Goal: Task Accomplishment & Management: Manage account settings

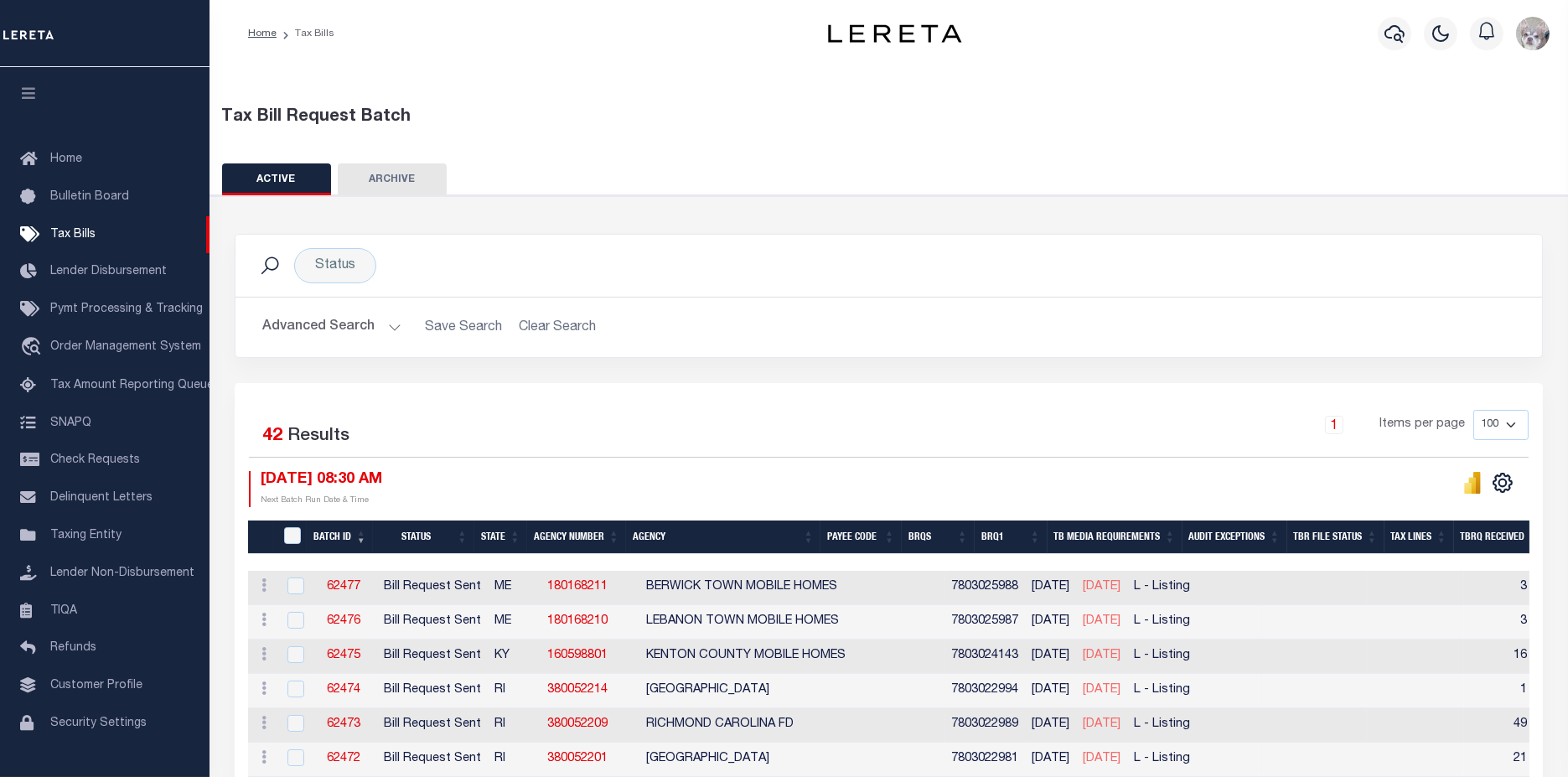
click at [314, 327] on button "Advanced Search" at bounding box center [331, 328] width 139 height 33
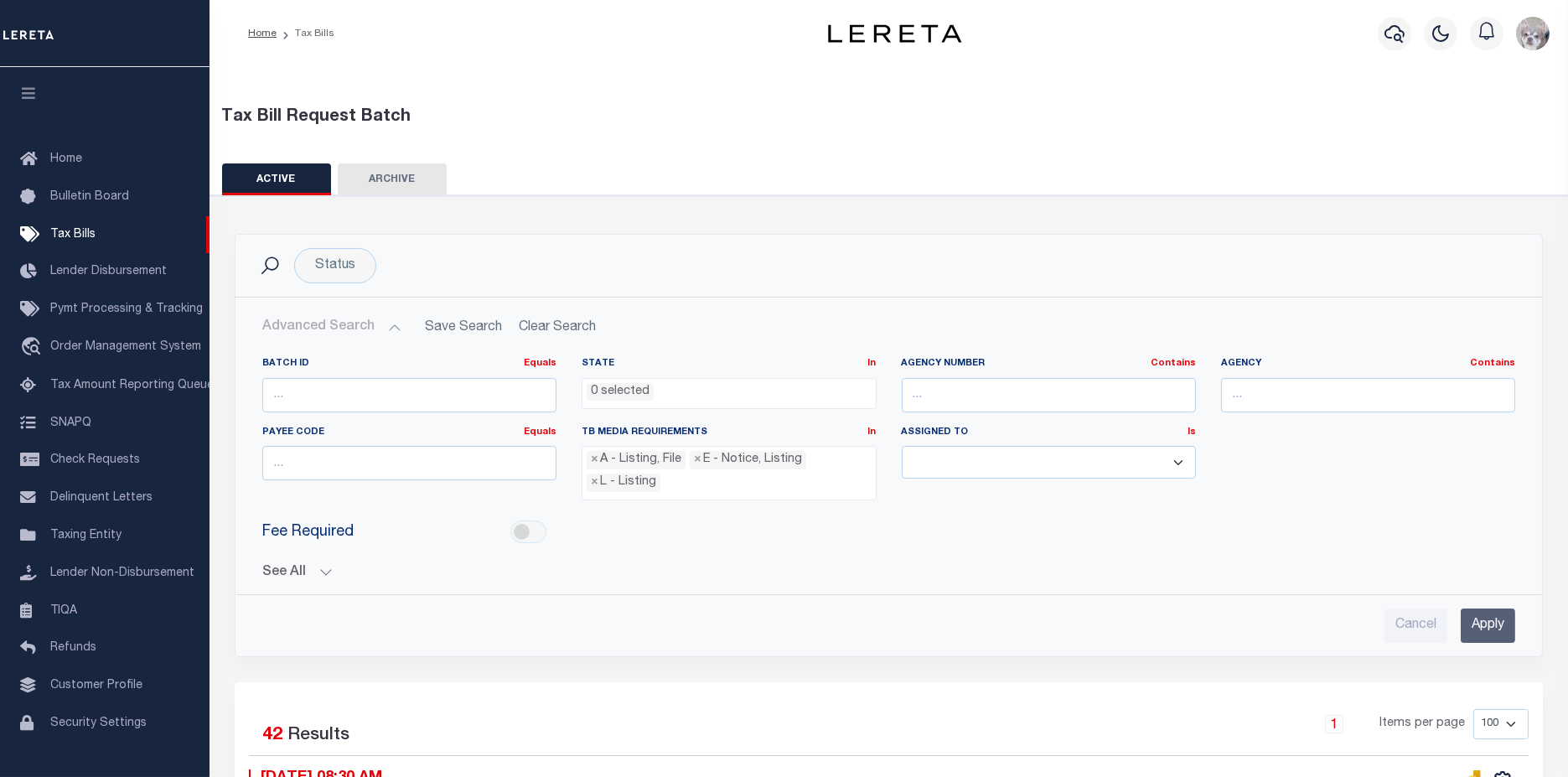
click at [292, 572] on button "See All" at bounding box center [888, 573] width 1252 height 16
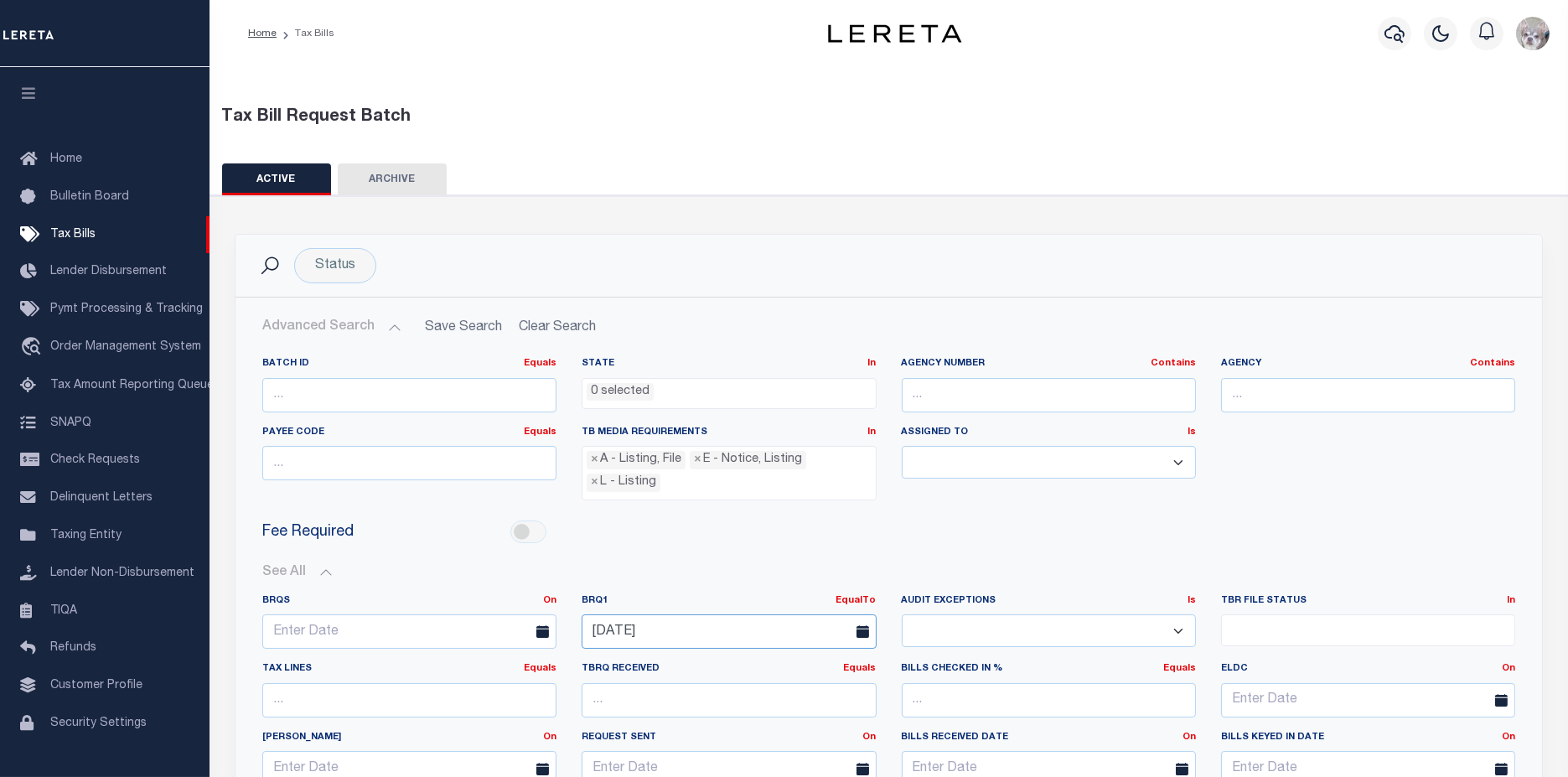
click at [698, 639] on input "[DATE]" at bounding box center [729, 631] width 294 height 34
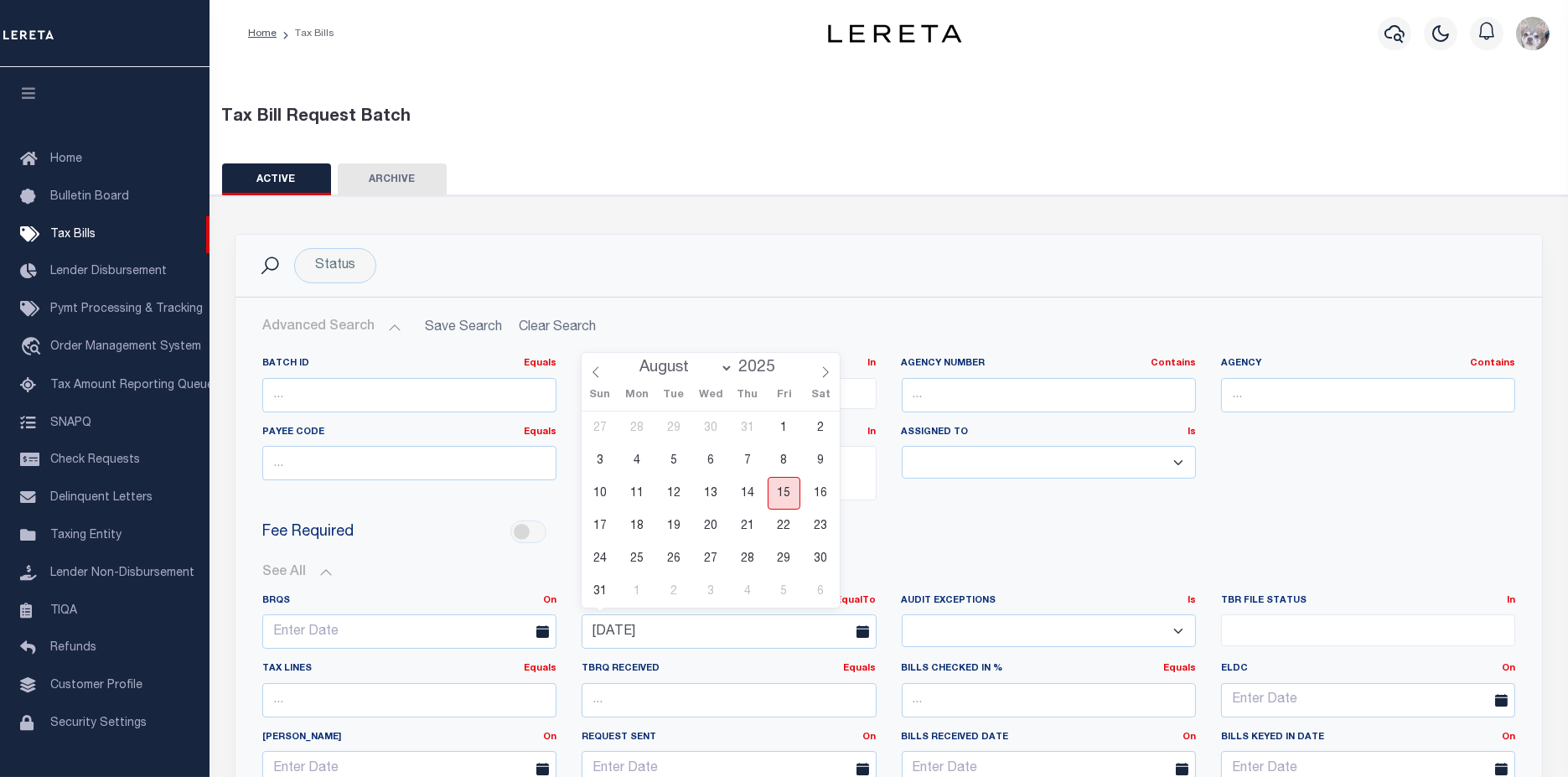
click at [785, 495] on span "15" at bounding box center [784, 493] width 33 height 33
type input "[DATE]"
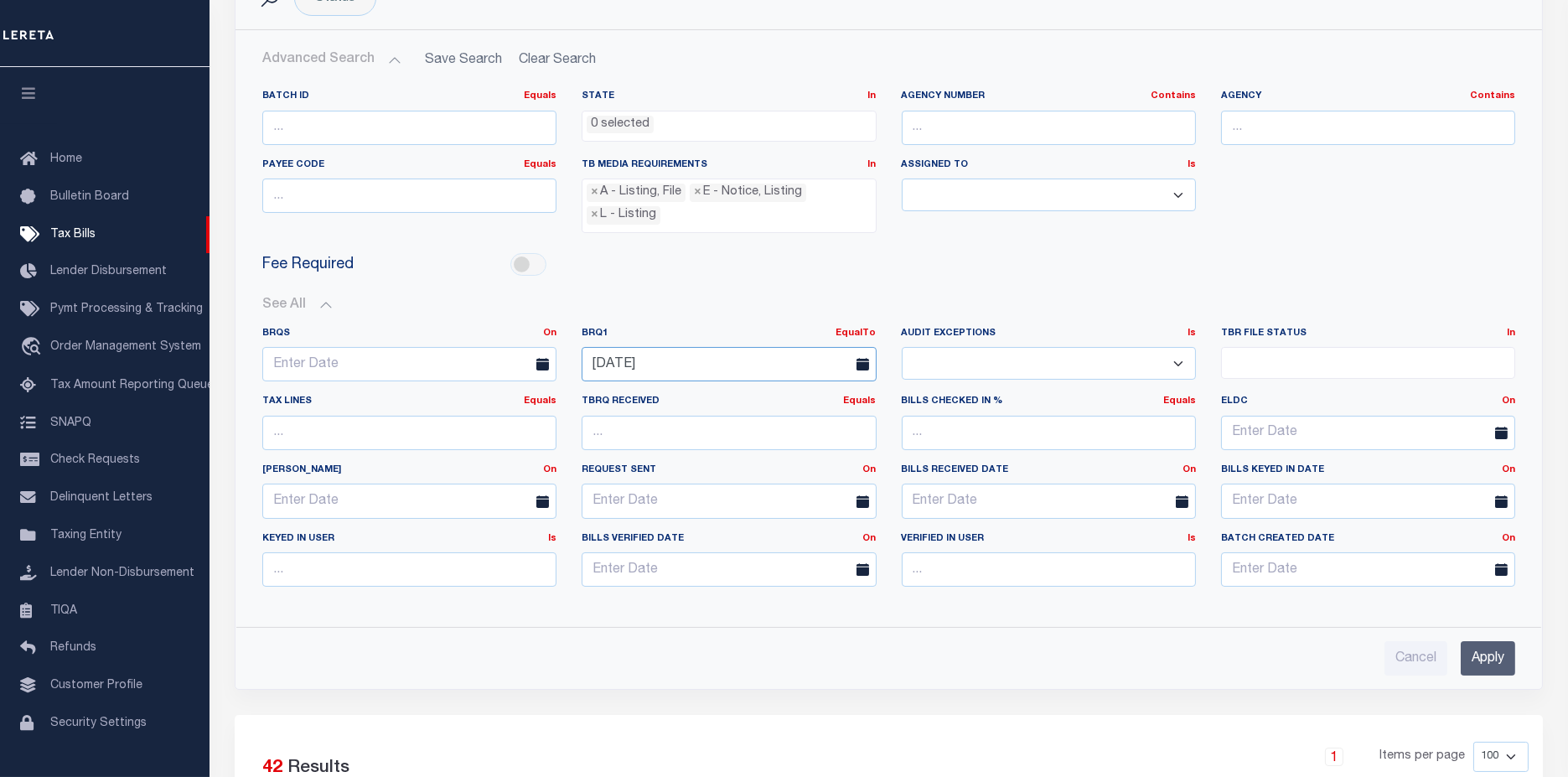
scroll to position [279, 0]
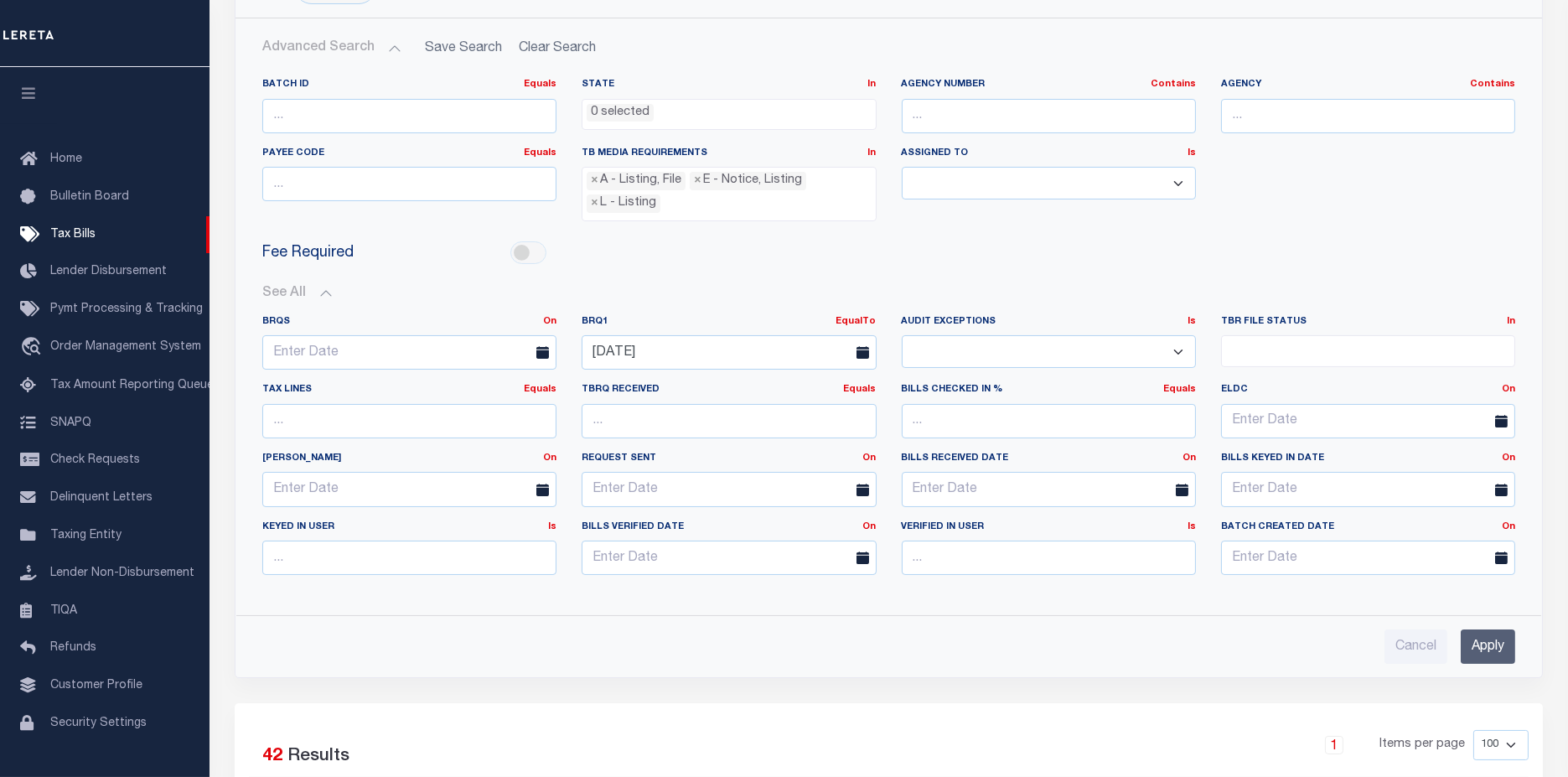
click at [1495, 635] on input "Apply" at bounding box center [1487, 646] width 54 height 34
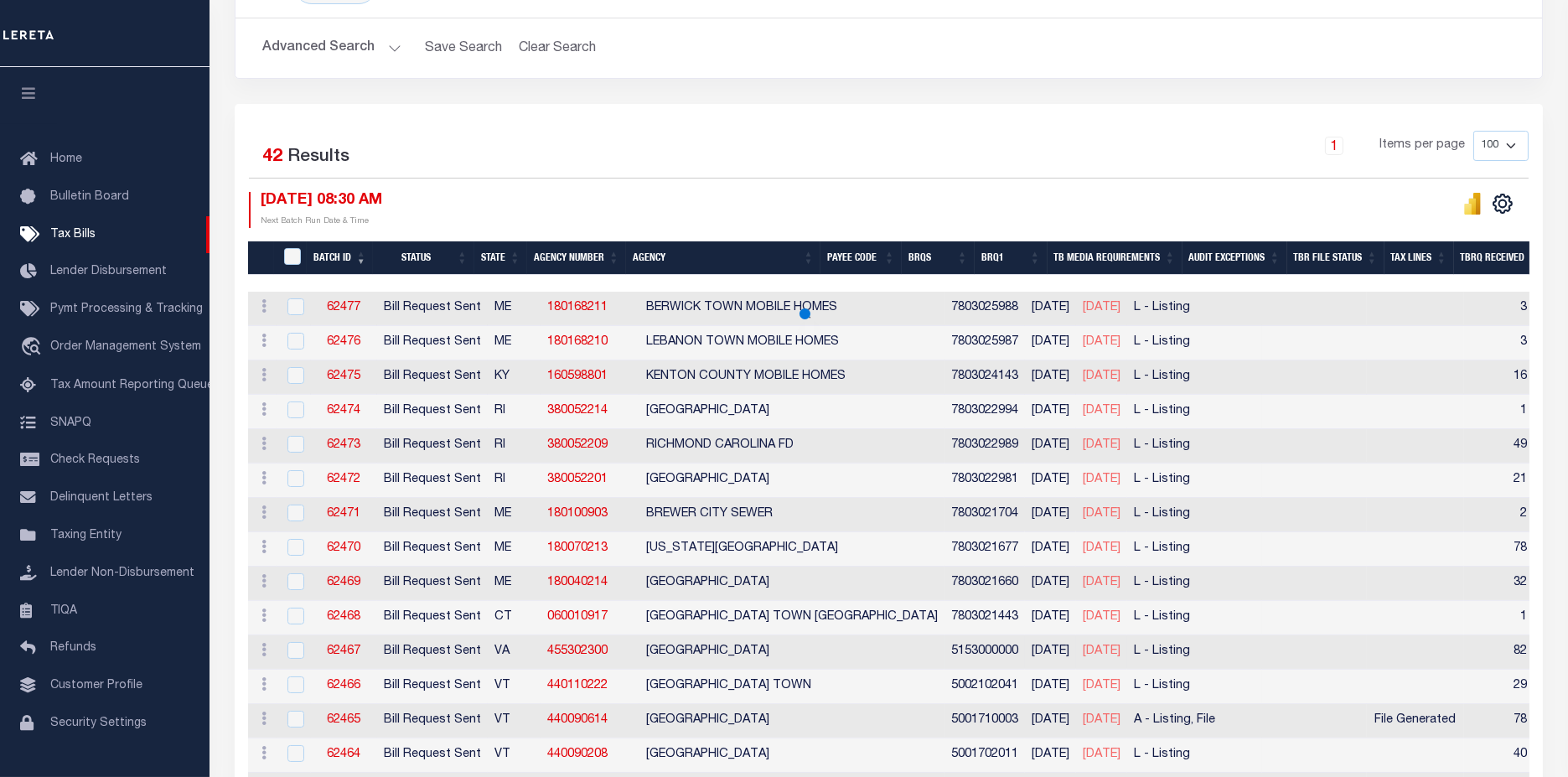
scroll to position [229, 0]
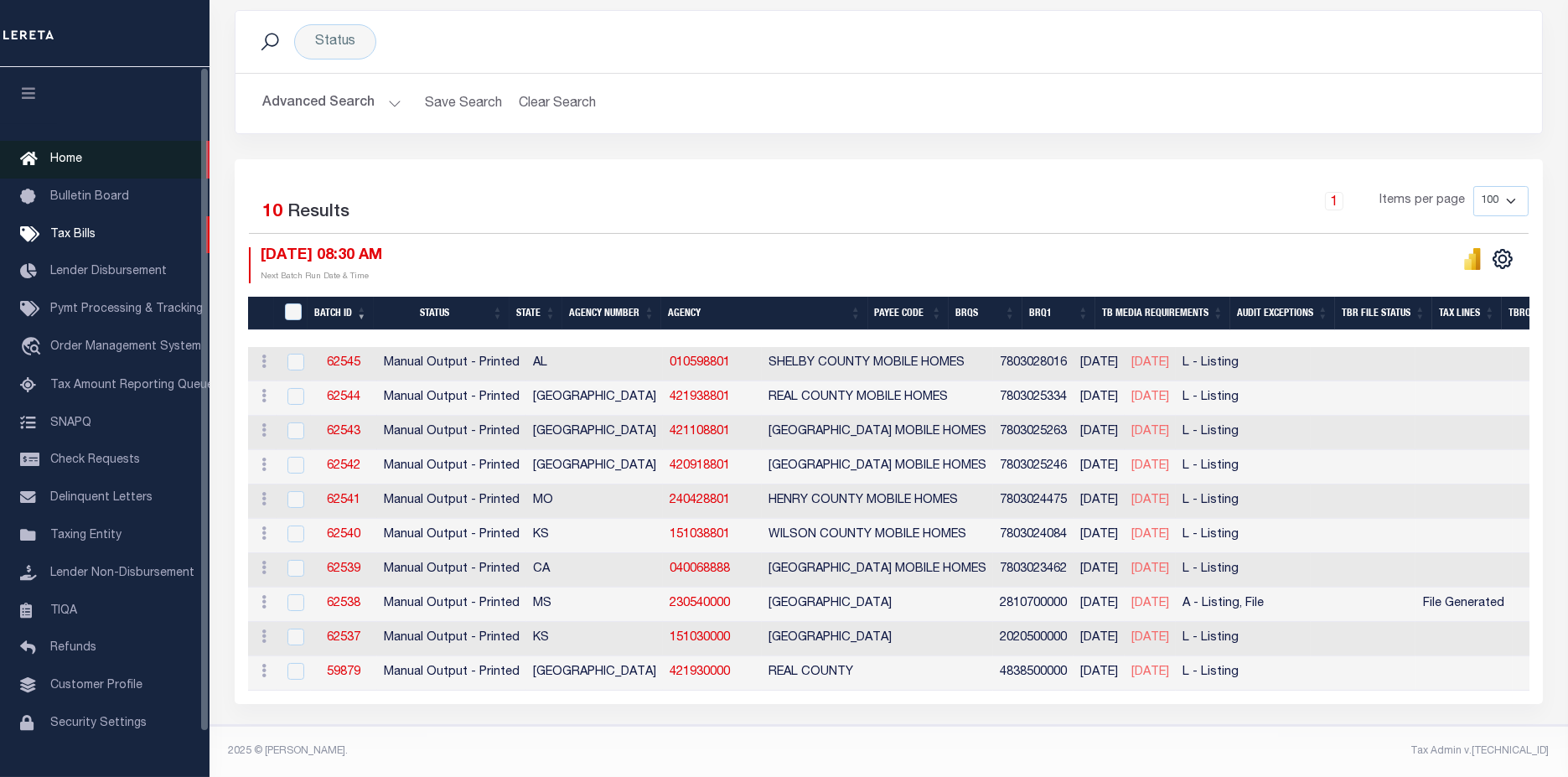
click at [67, 160] on span "Home" at bounding box center [66, 159] width 32 height 12
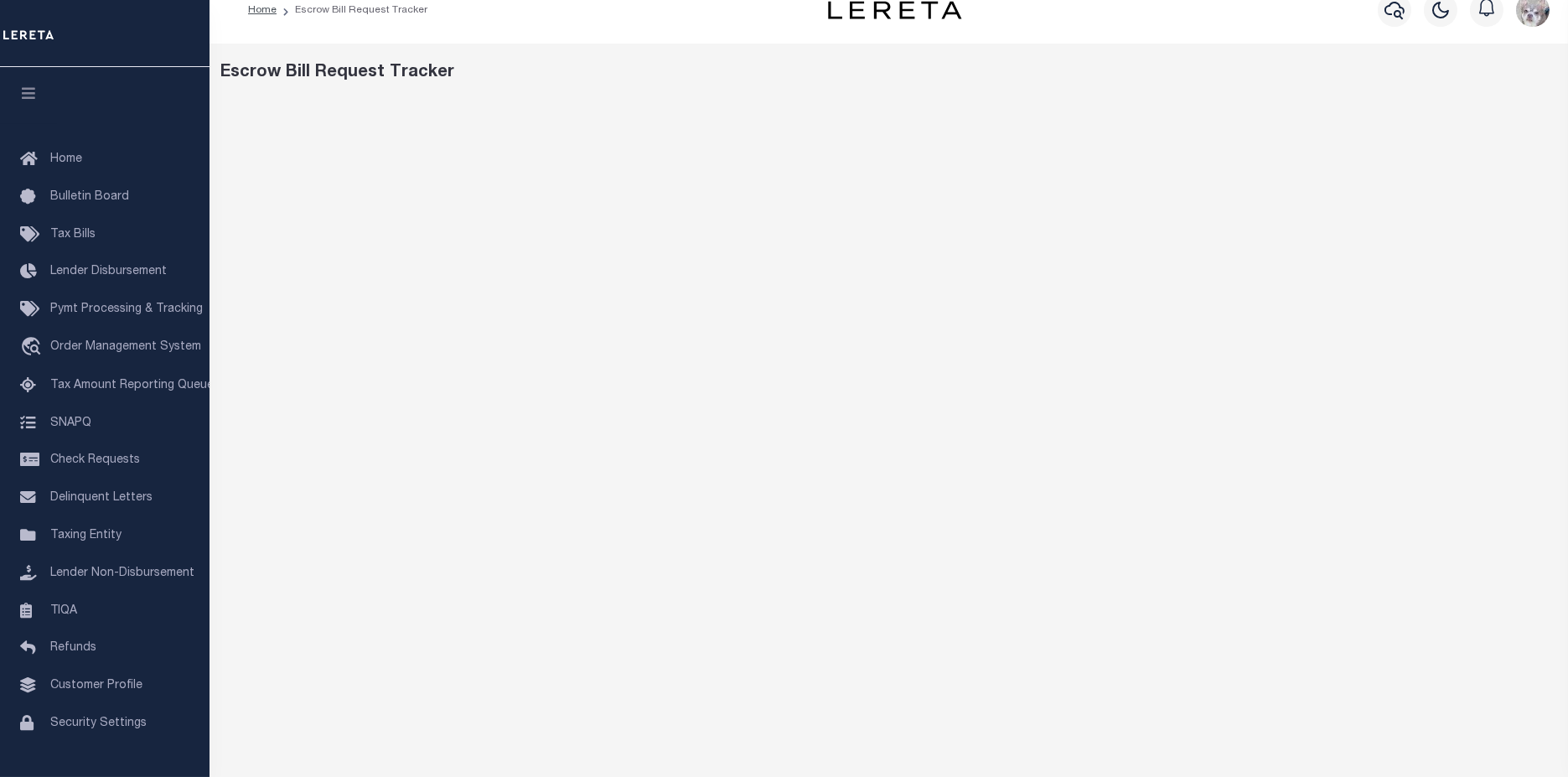
scroll to position [177, 0]
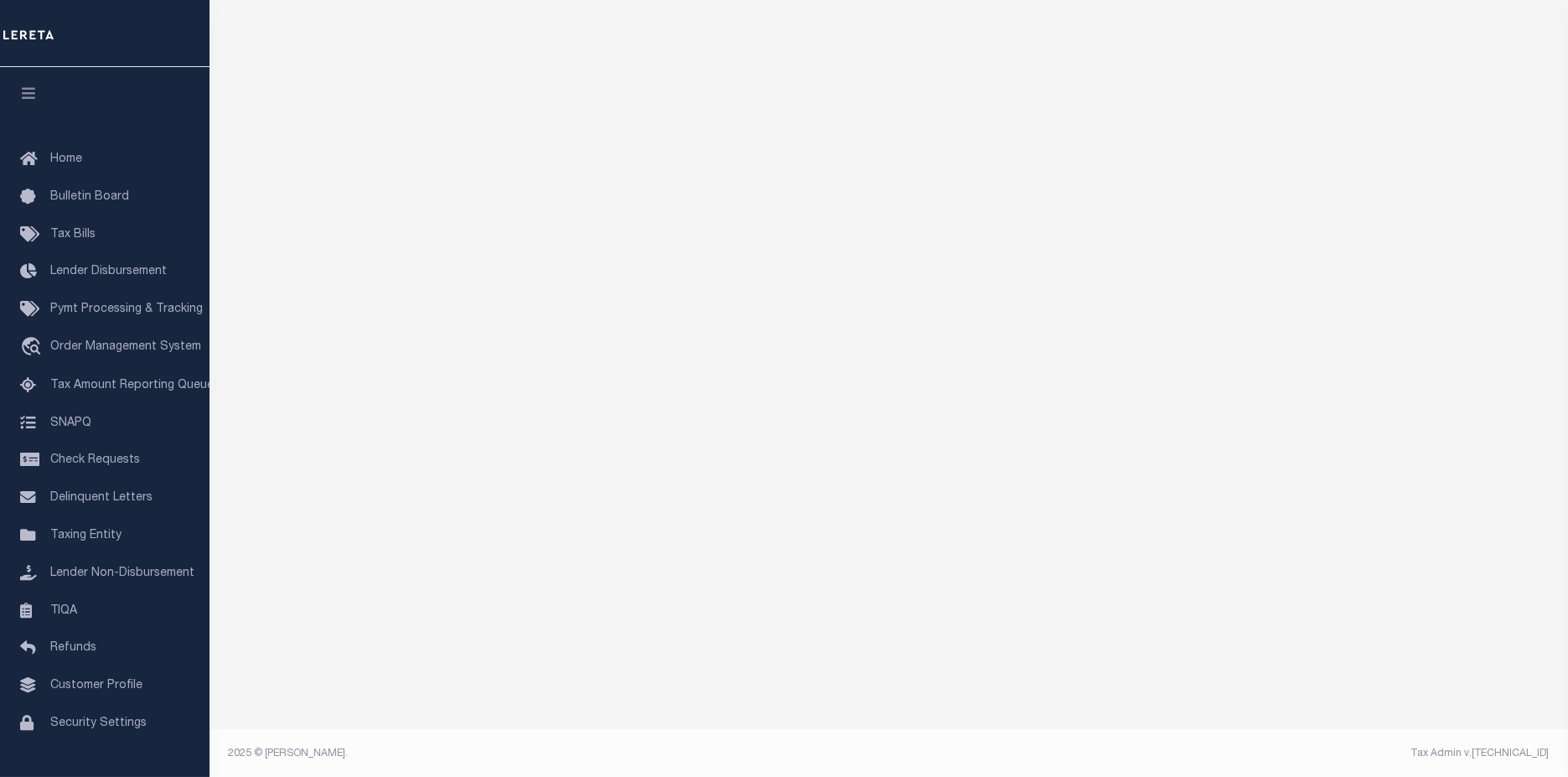
click at [728, 736] on footer "2025 © LERETA. Tax Admin v.1.0.0.1" at bounding box center [889, 754] width 1358 height 51
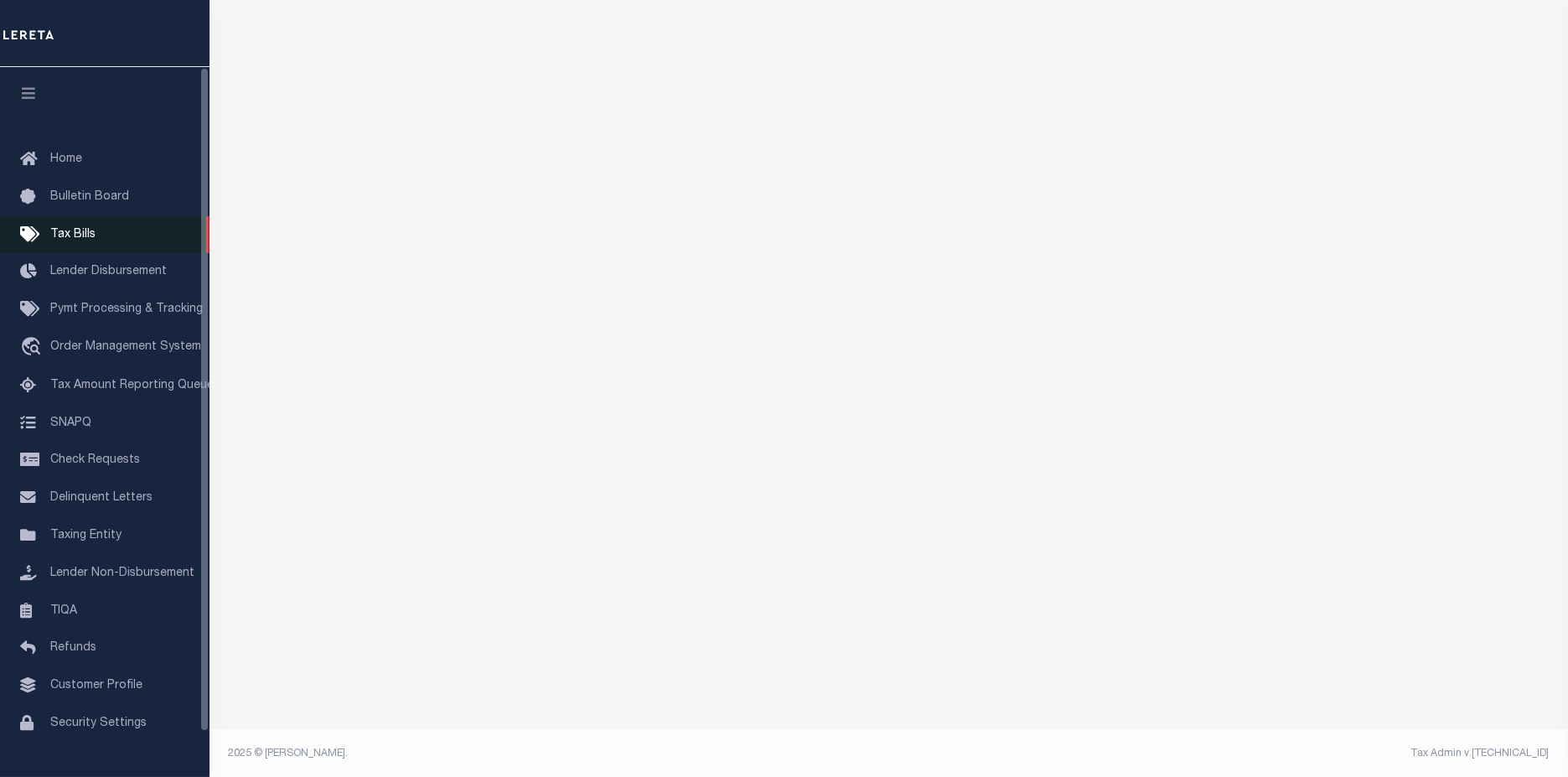
click at [73, 235] on span "Tax Bills" at bounding box center [73, 235] width 45 height 12
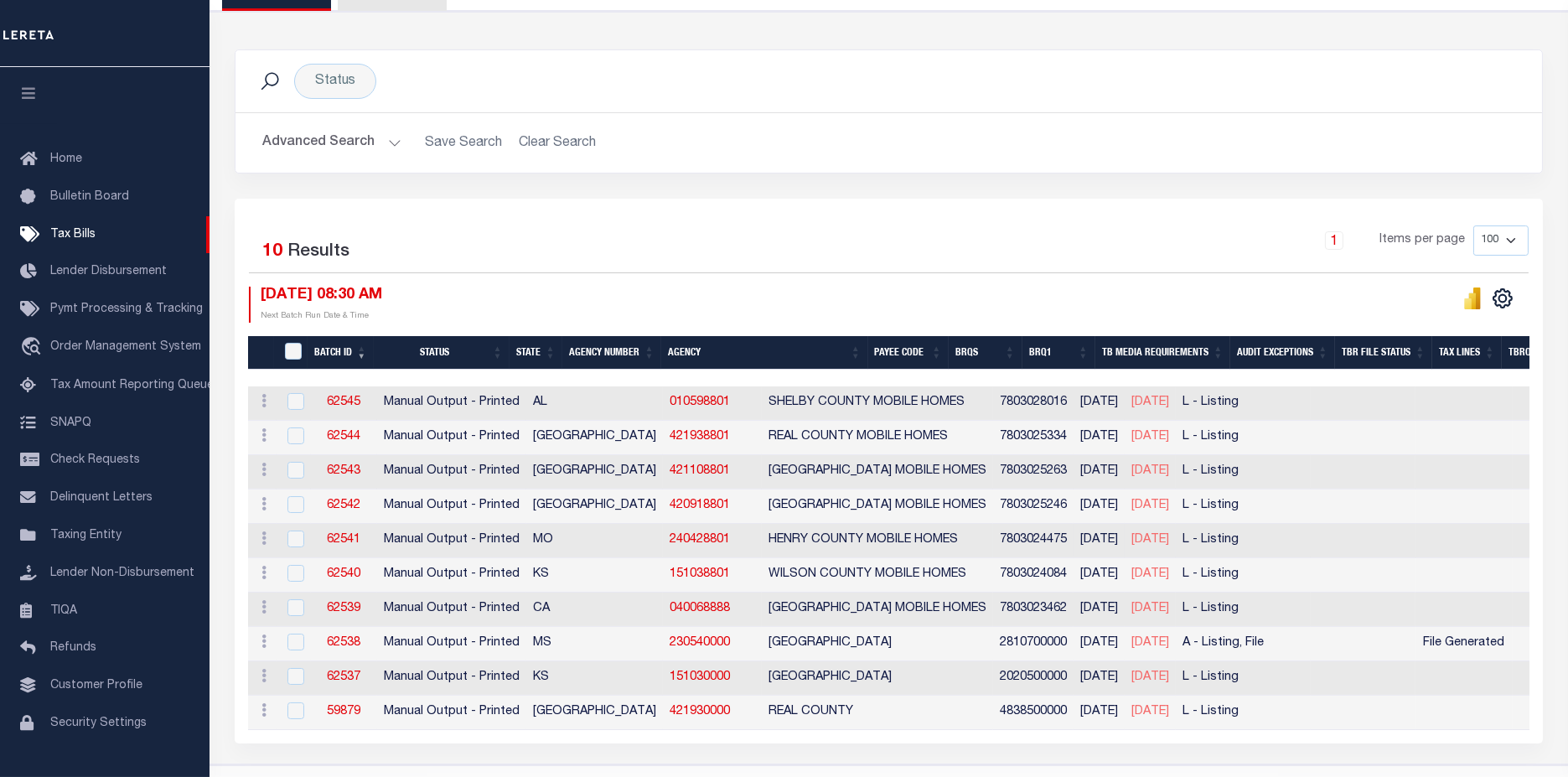
scroll to position [229, 0]
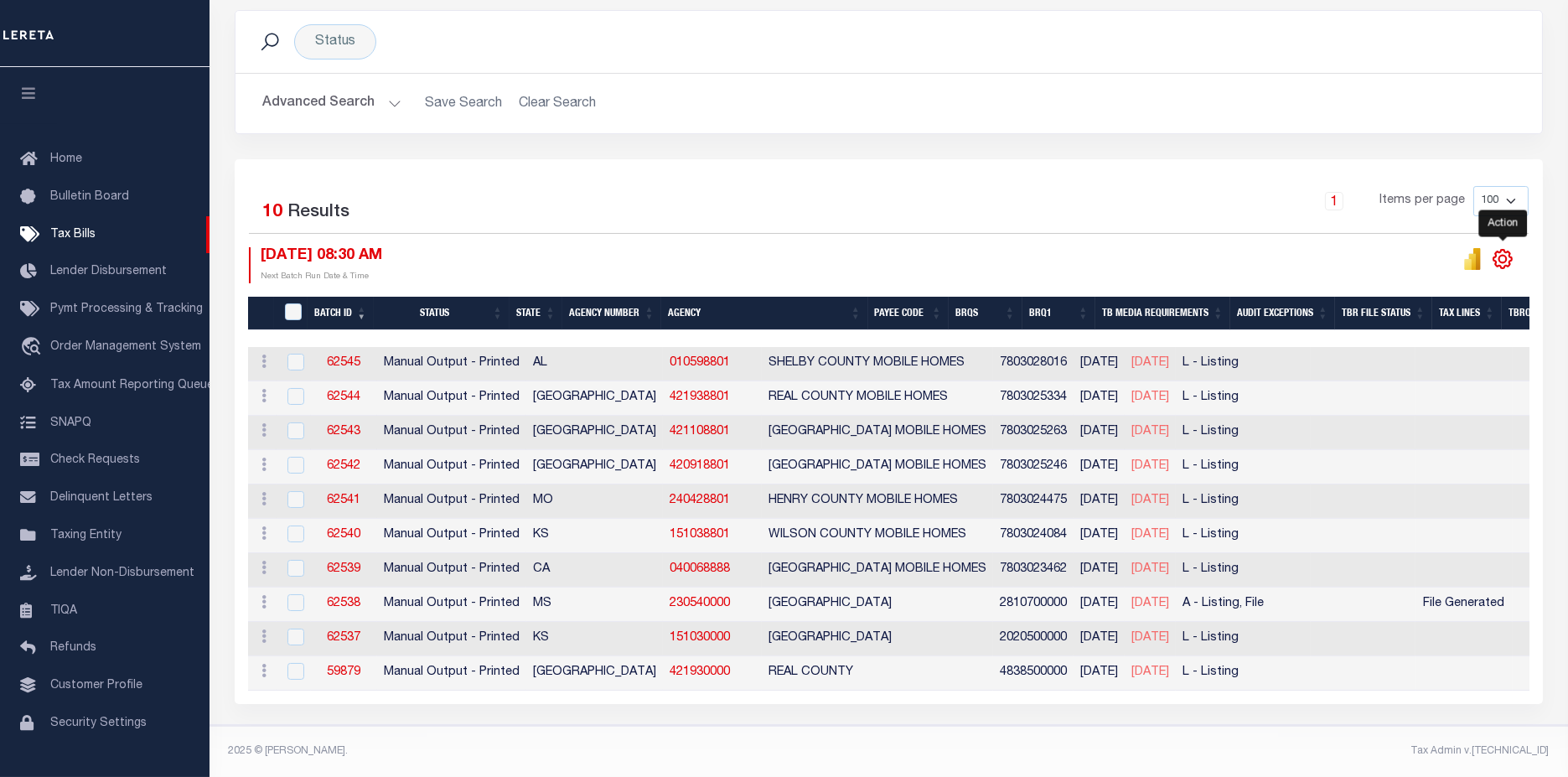
click at [1504, 255] on icon "" at bounding box center [1503, 259] width 7 height 7
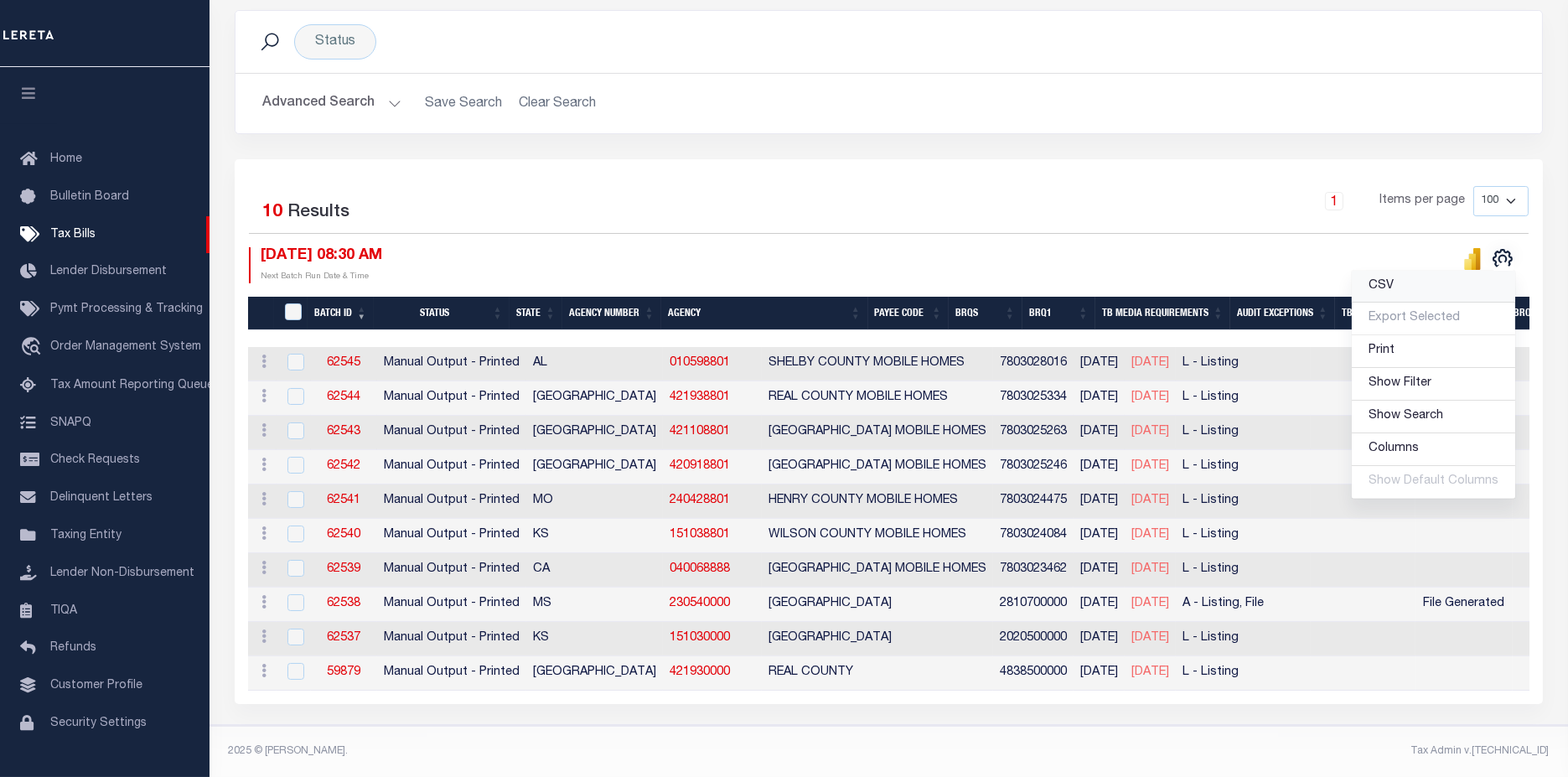
click at [1398, 286] on link "CSV" at bounding box center [1434, 287] width 164 height 33
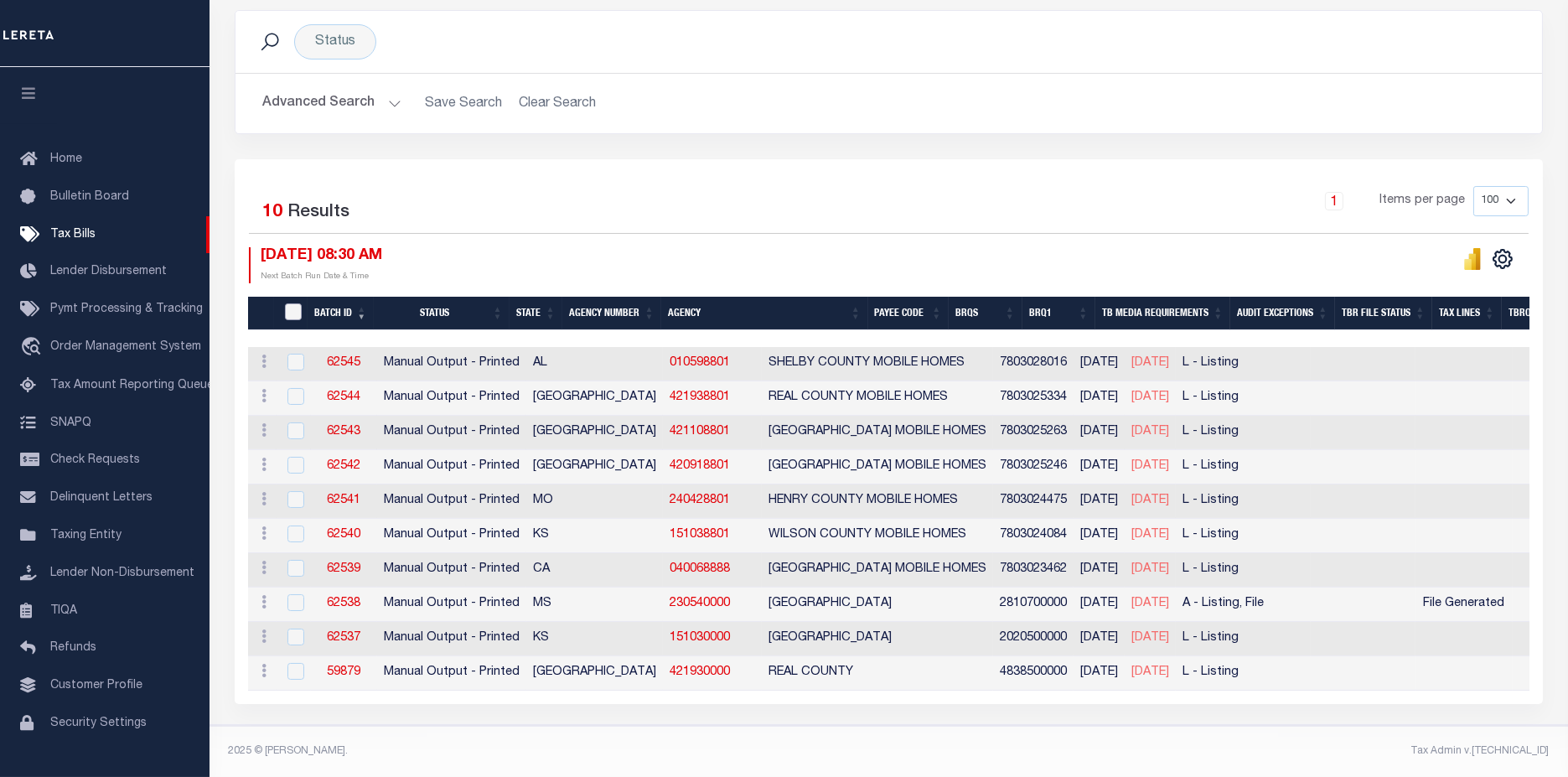
click at [302, 304] on input "TaxBillRequestBatchId" at bounding box center [294, 312] width 17 height 17
checkbox input "true"
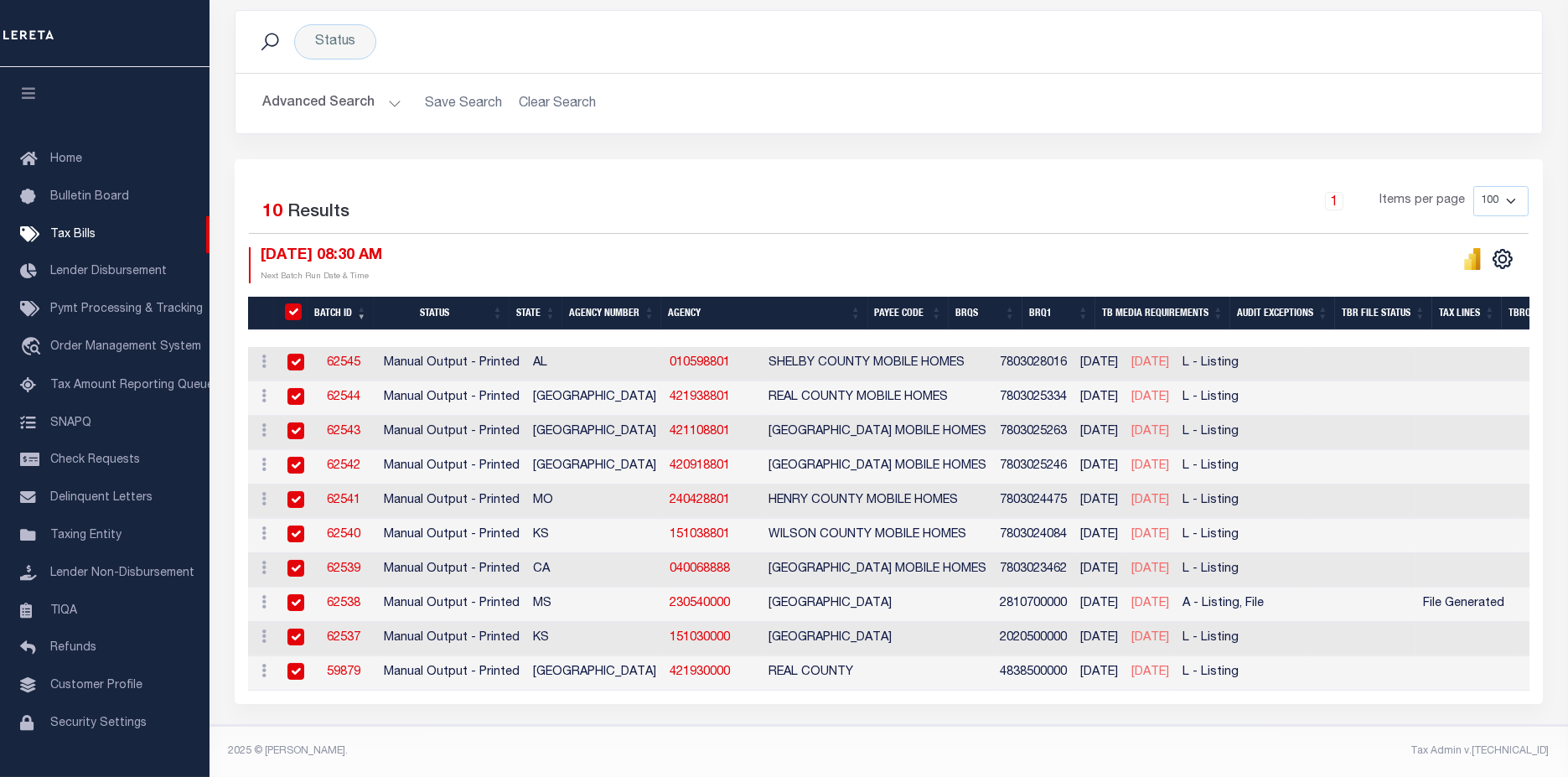
checkbox input "true"
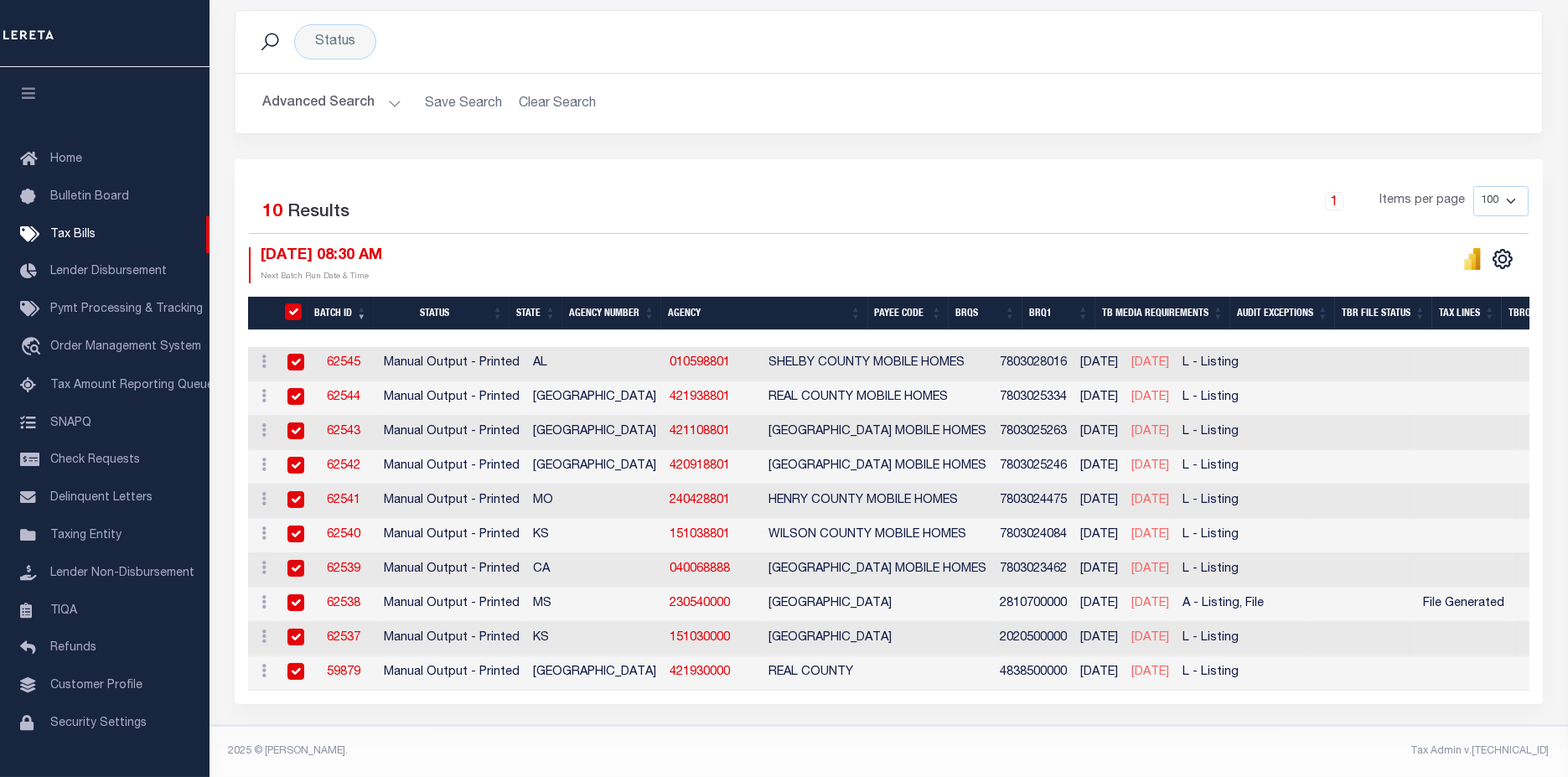
checkbox input "true"
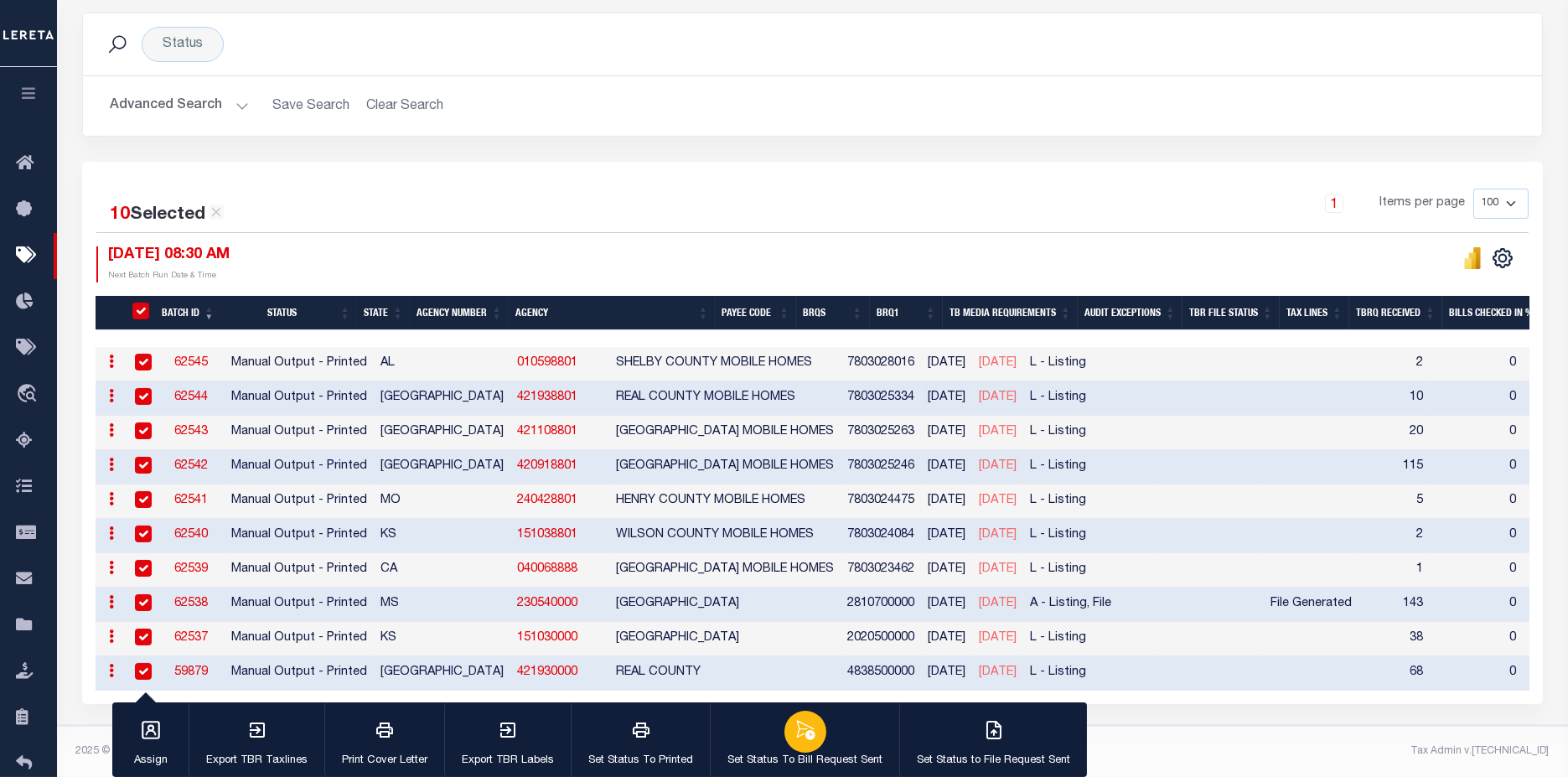
click at [848, 741] on button "Set Status To Bill Request Sent" at bounding box center [804, 740] width 190 height 75
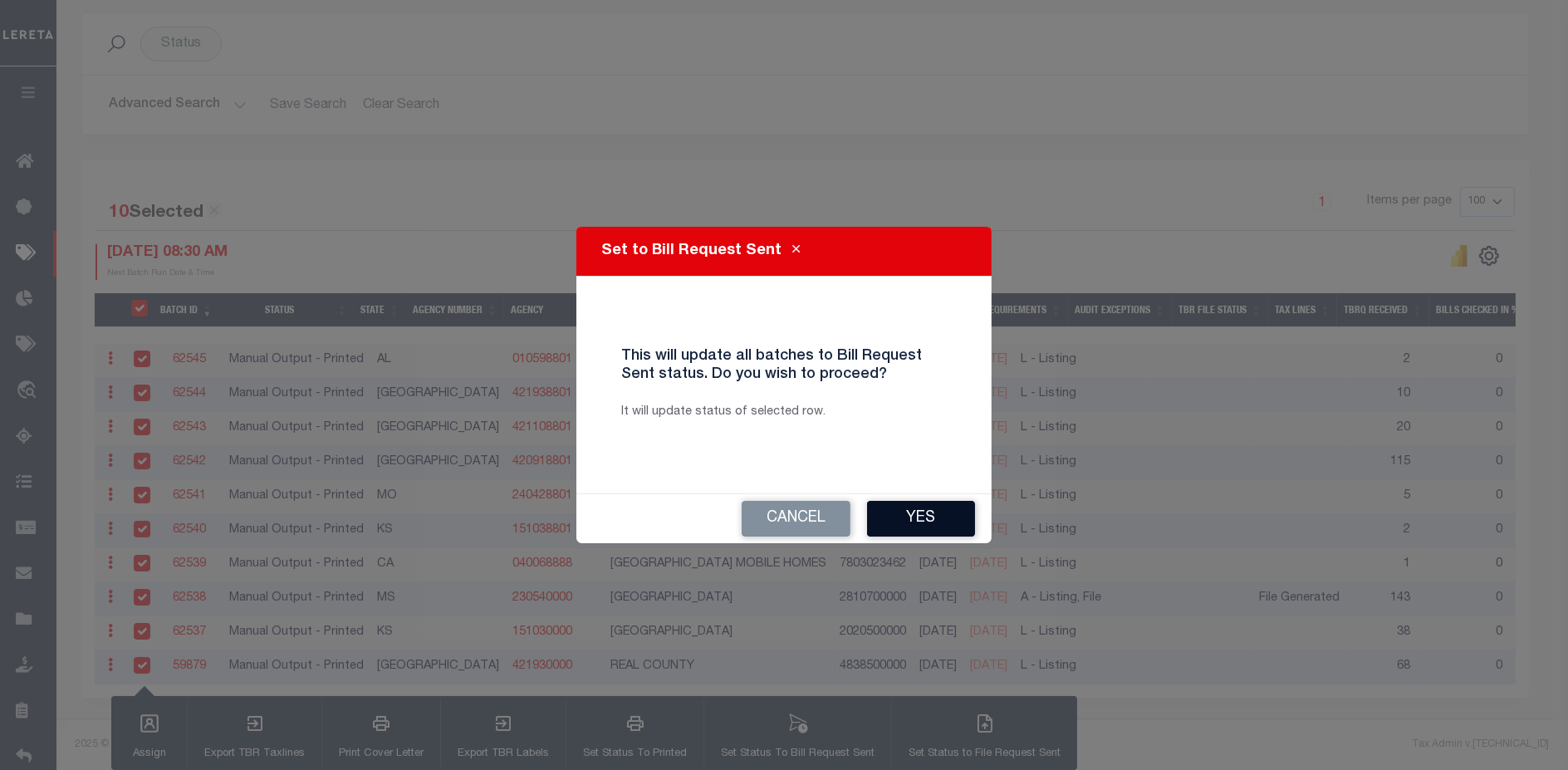
click at [901, 514] on button "Yes" at bounding box center [921, 518] width 108 height 36
